Goal: Find specific page/section: Find specific page/section

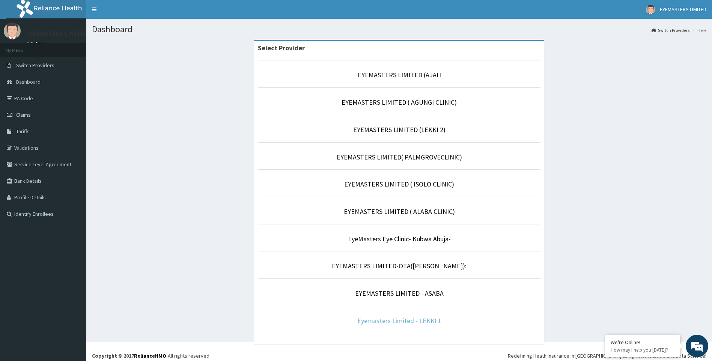
drag, startPoint x: 413, startPoint y: 321, endPoint x: 371, endPoint y: 311, distance: 43.9
click at [413, 321] on link "Eyemasters Limited - LEKKI 1" at bounding box center [399, 320] width 84 height 9
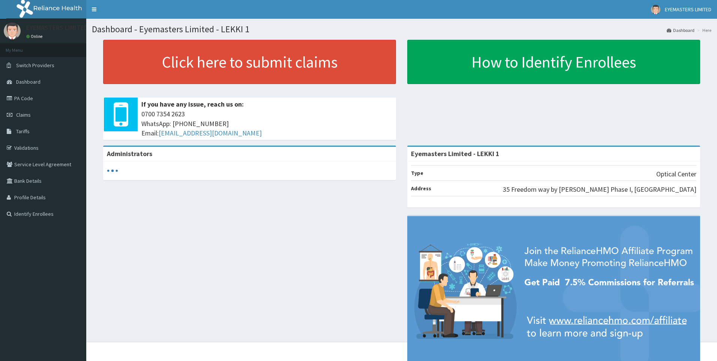
click at [26, 98] on link "PA Code" at bounding box center [43, 98] width 86 height 17
